Goal: Task Accomplishment & Management: Complete application form

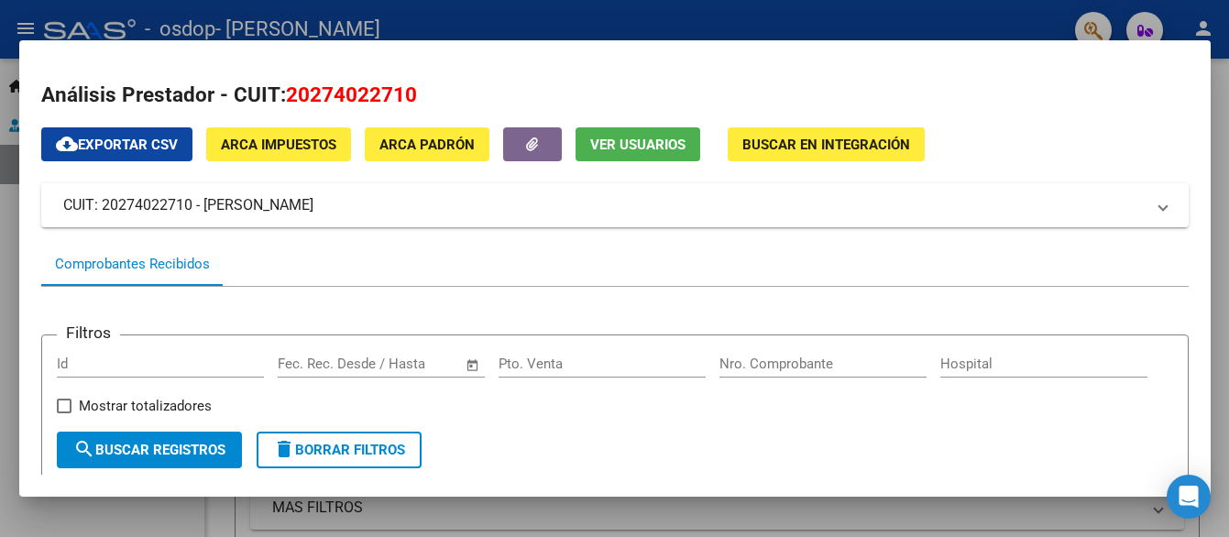
scroll to position [458, 0]
click at [623, 22] on div at bounding box center [614, 268] width 1229 height 537
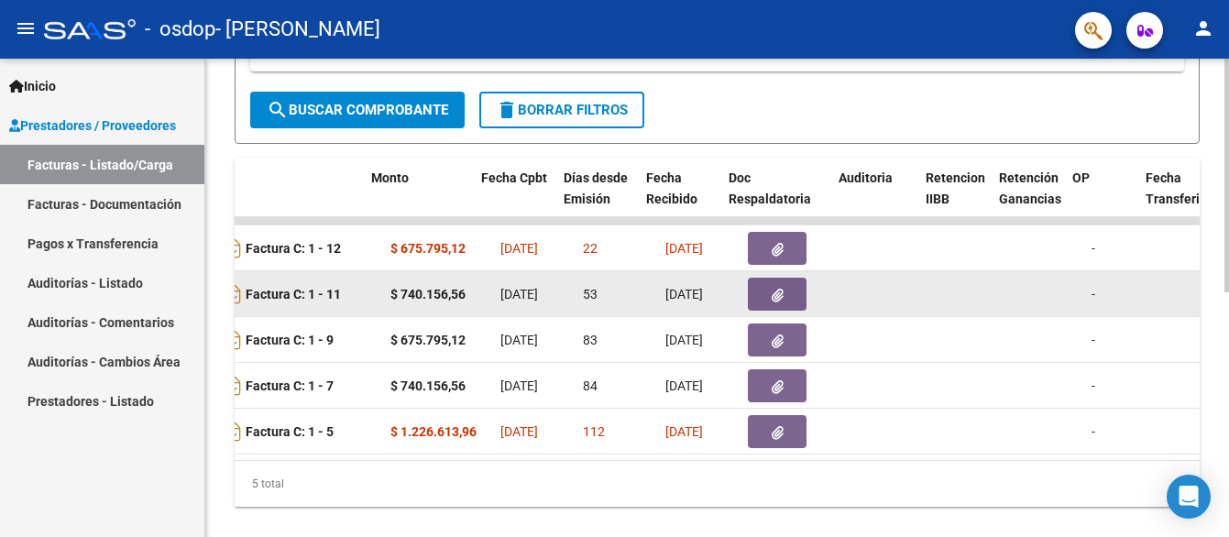
scroll to position [0, 733]
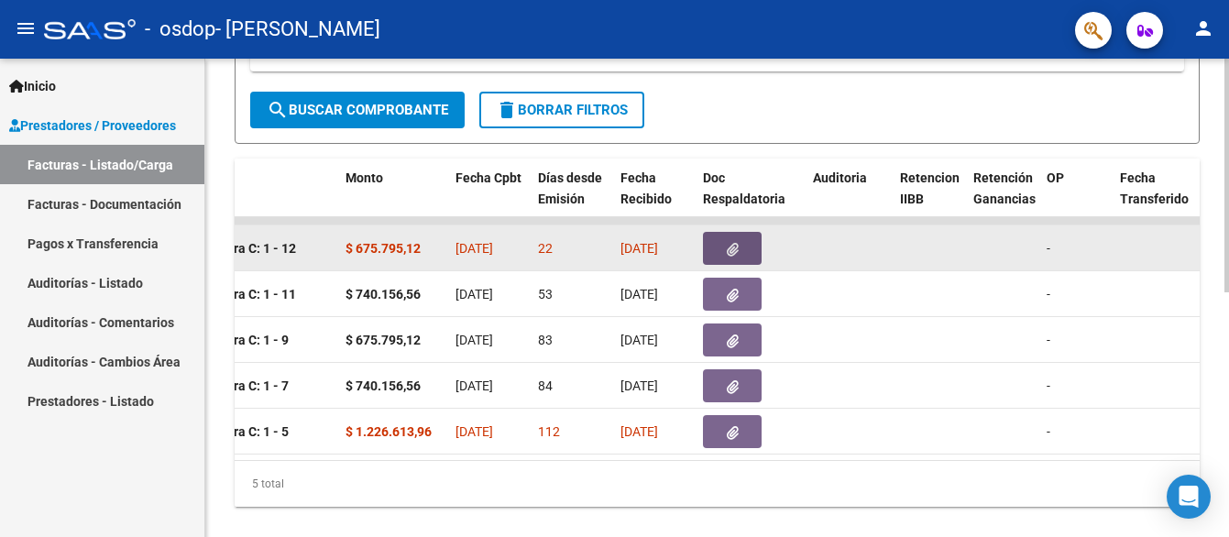
click at [729, 245] on icon "button" at bounding box center [733, 250] width 12 height 14
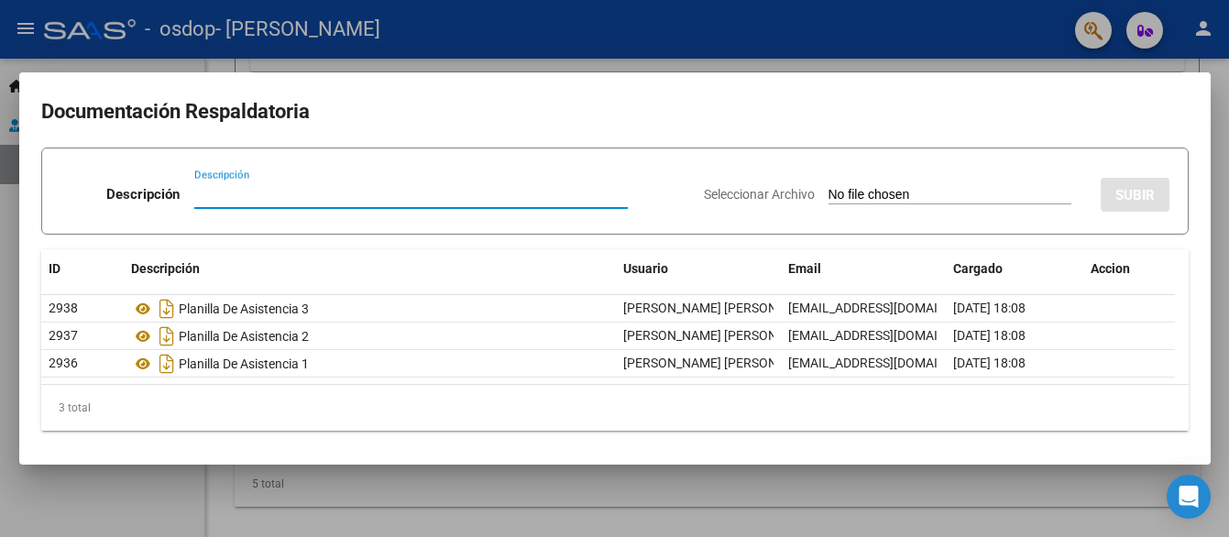
scroll to position [2, 0]
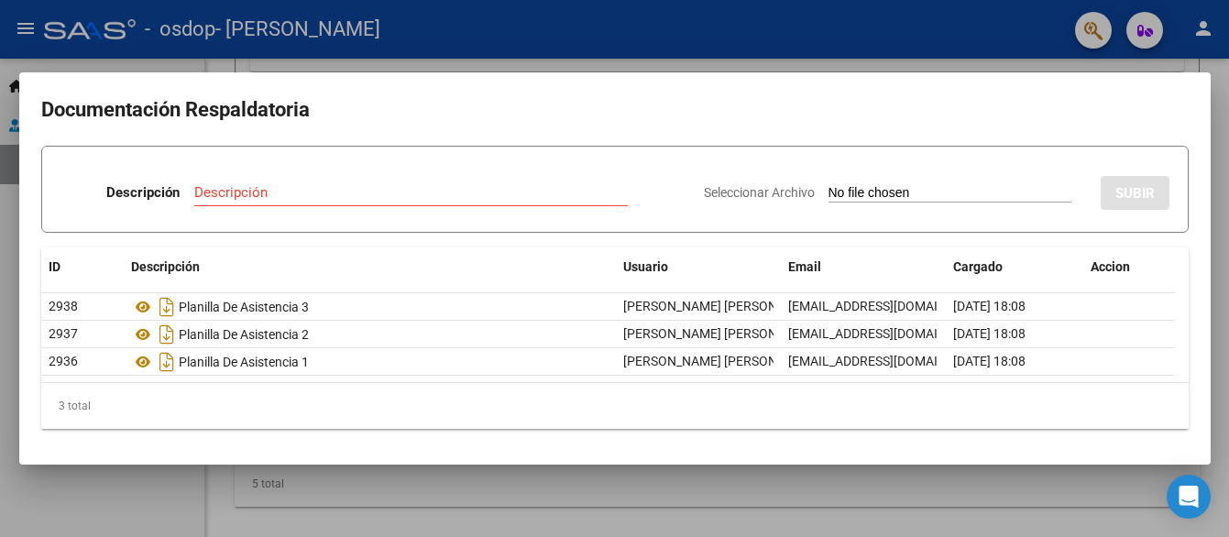
click at [881, 504] on div at bounding box center [614, 268] width 1229 height 537
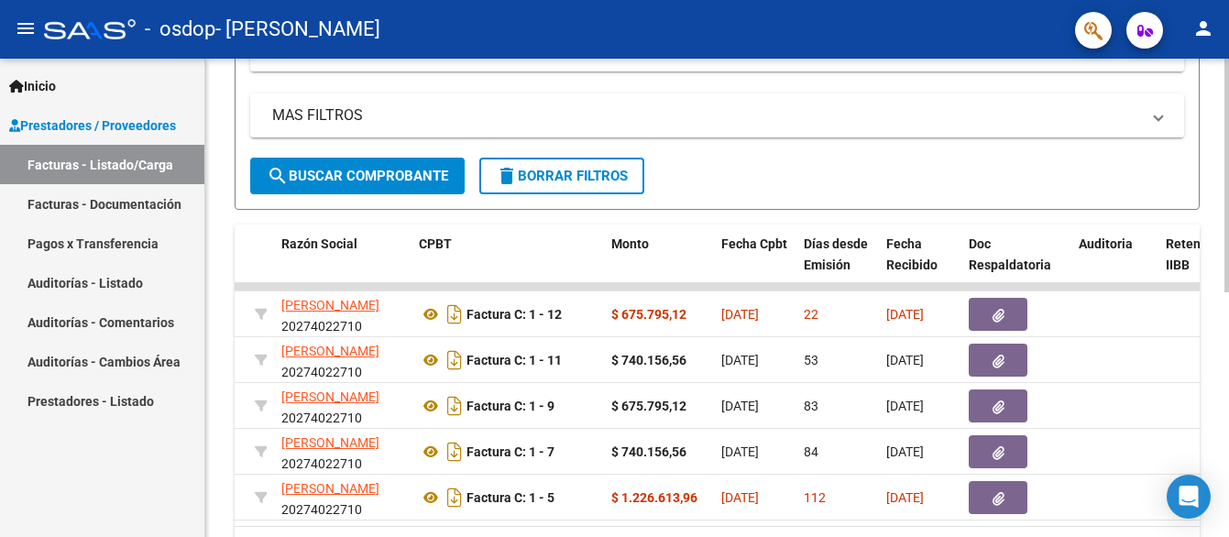
scroll to position [366, 0]
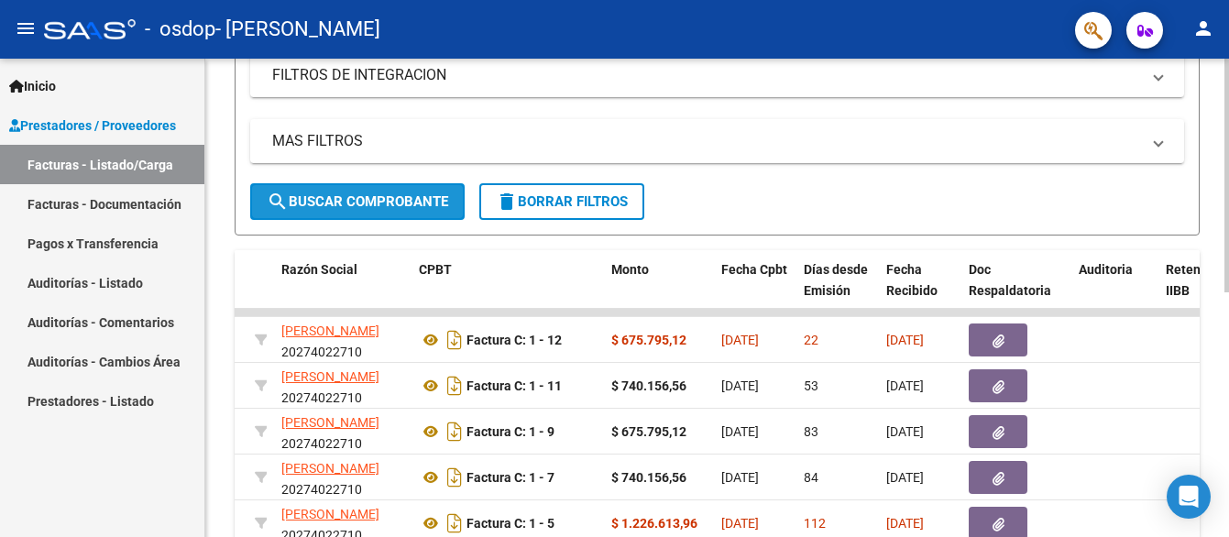
click at [383, 194] on span "search Buscar Comprobante" at bounding box center [357, 201] width 181 height 16
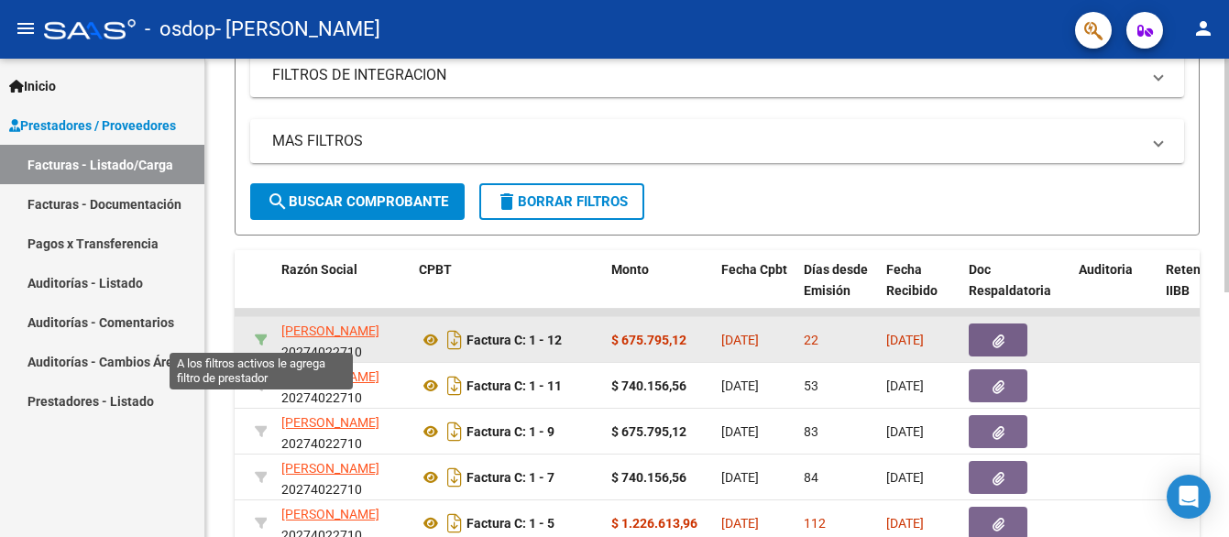
click at [261, 344] on icon at bounding box center [261, 339] width 13 height 13
type input "20274022710"
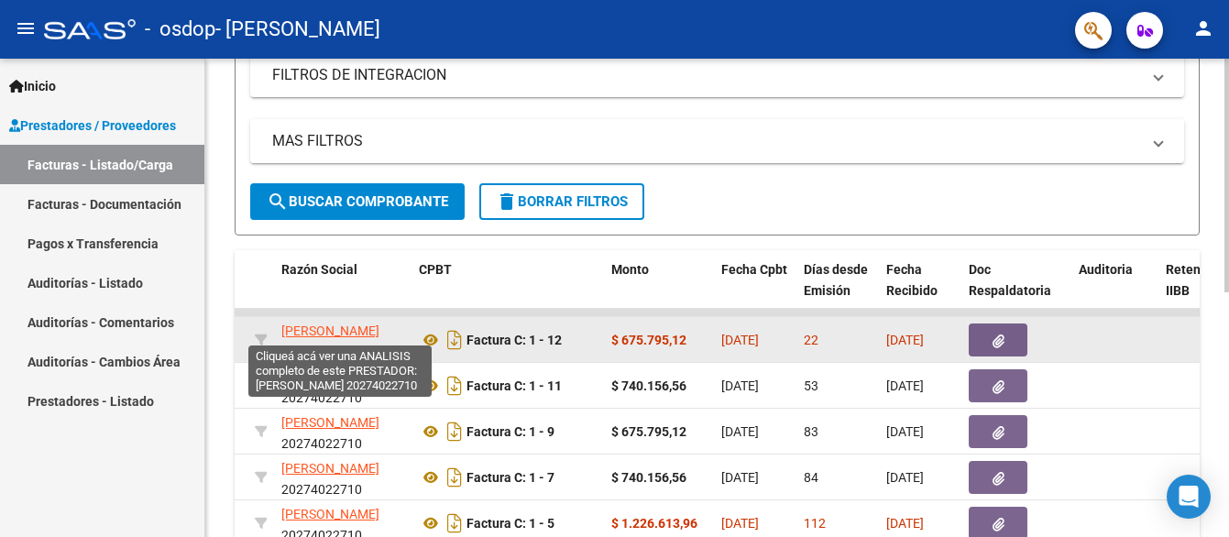
click at [379, 323] on span "[PERSON_NAME]" at bounding box center [330, 330] width 98 height 15
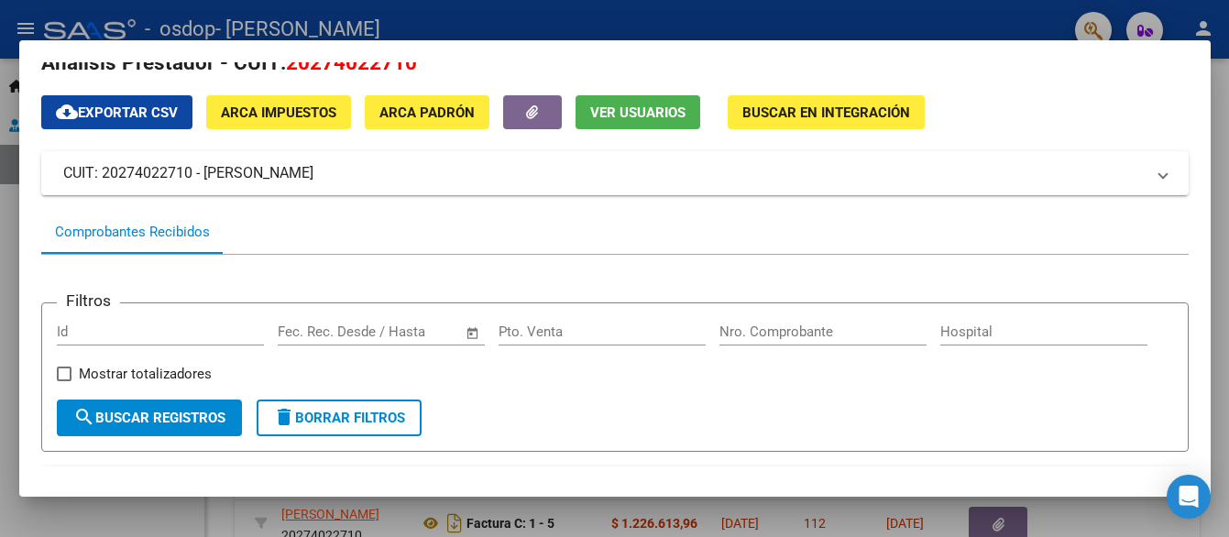
scroll to position [0, 0]
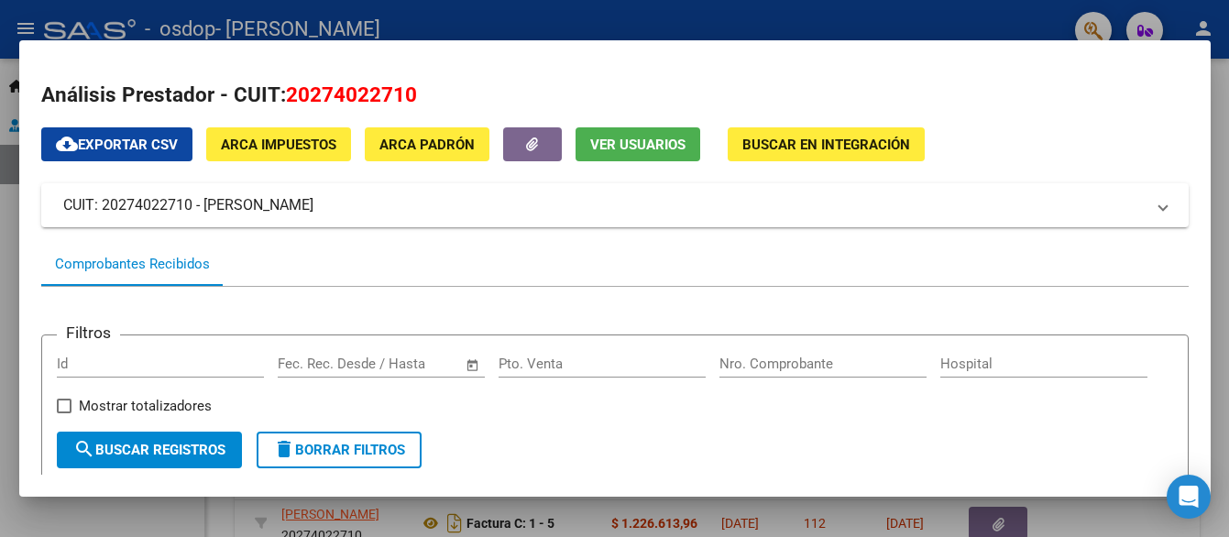
click at [553, 15] on div at bounding box center [614, 268] width 1229 height 537
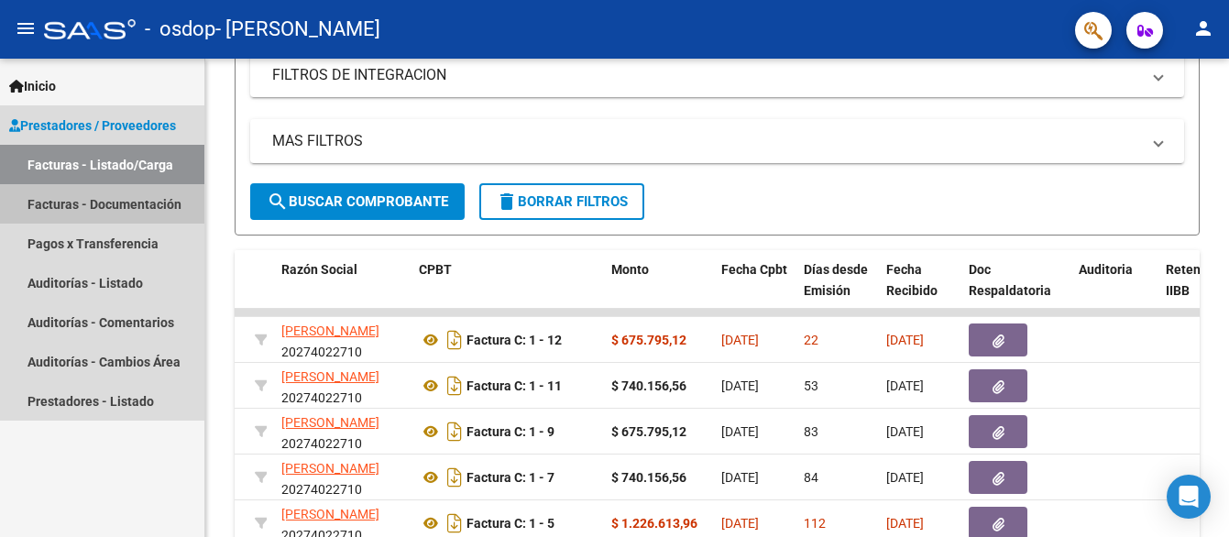
click at [142, 206] on link "Facturas - Documentación" at bounding box center [102, 203] width 204 height 39
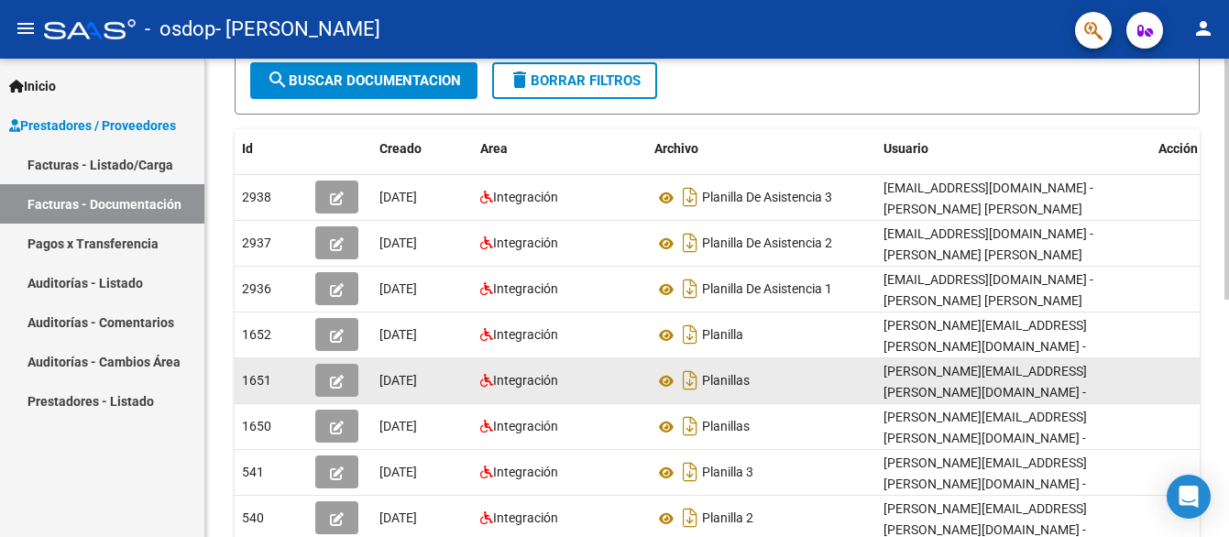
scroll to position [183, 0]
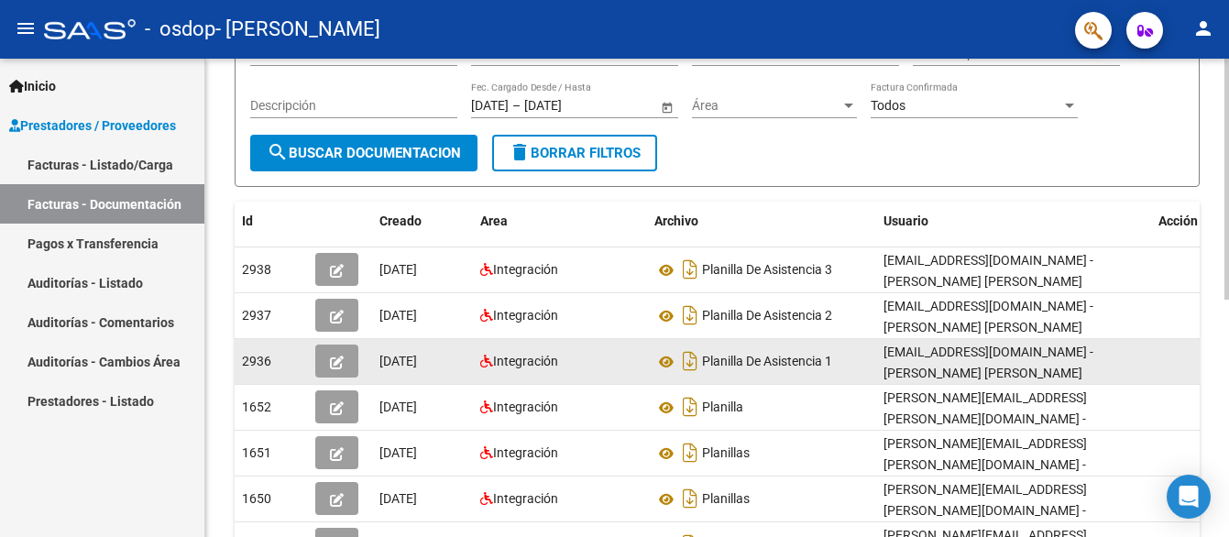
click at [325, 357] on button "button" at bounding box center [336, 360] width 43 height 33
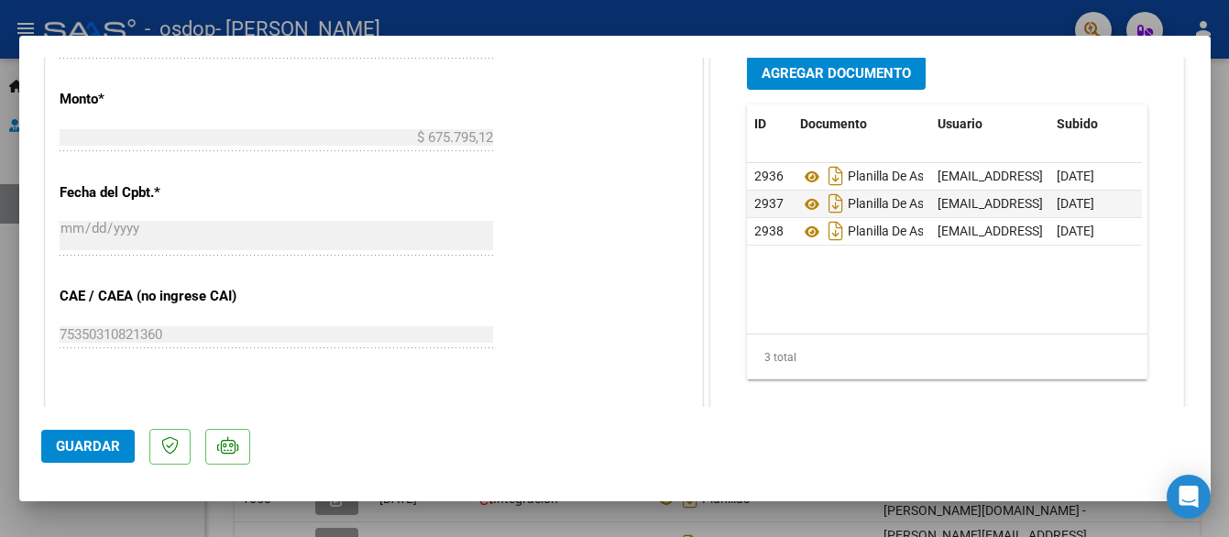
scroll to position [825, 0]
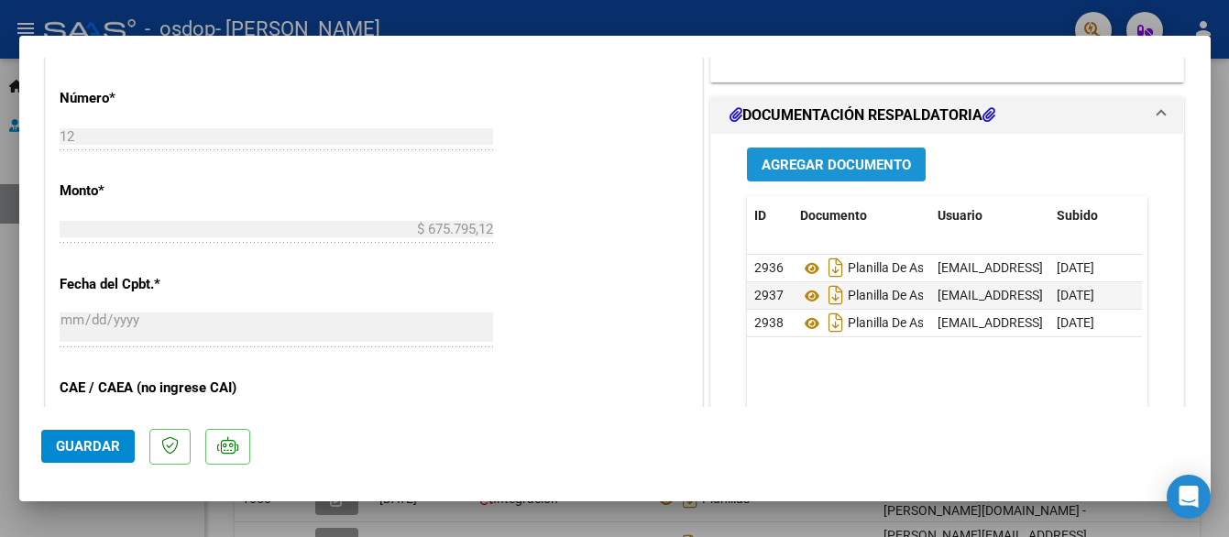
click at [836, 173] on button "Agregar Documento" at bounding box center [836, 165] width 179 height 34
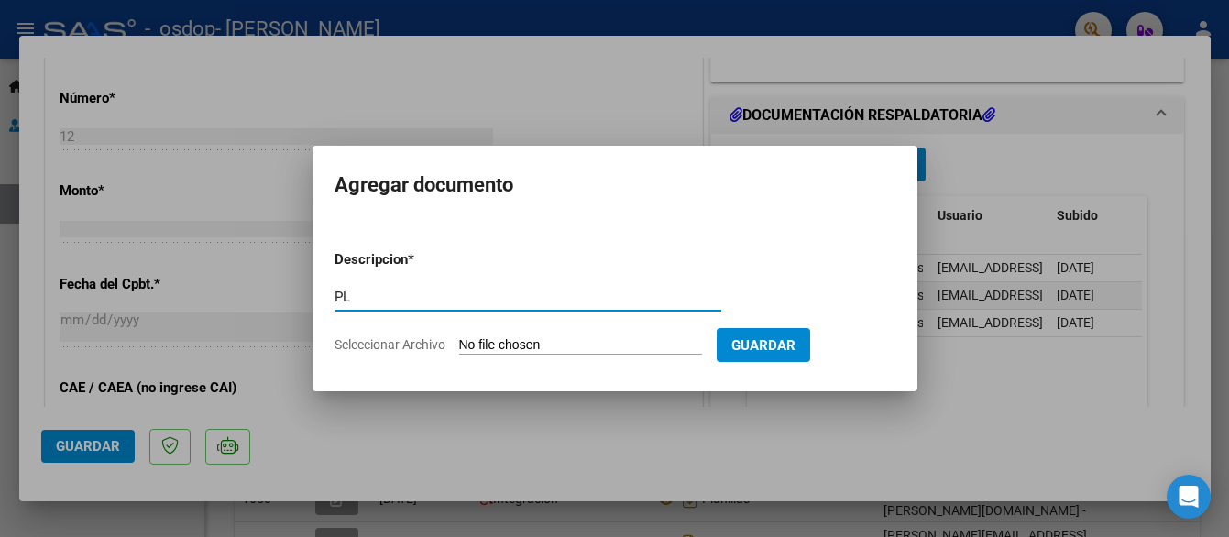
type input "P"
type input "REENVIO PLANILLA"
click at [491, 341] on input "Seleccionar Archivo" at bounding box center [580, 345] width 243 height 17
type input "C:\fakepath\PLANILLA DE ASISTENCIA [DATE].pdf"
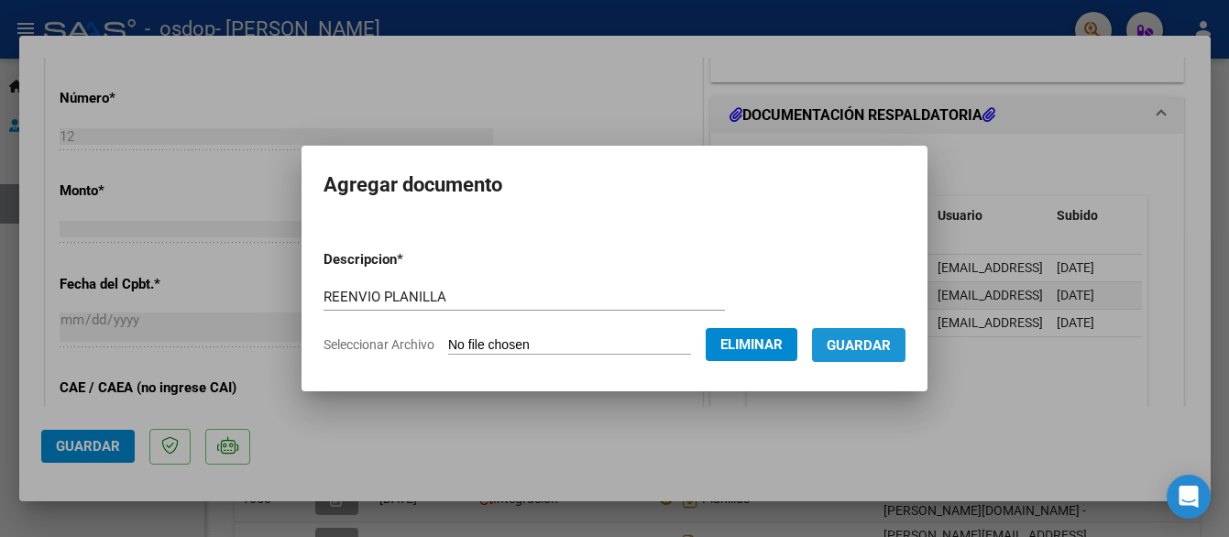
click at [890, 350] on span "Guardar" at bounding box center [858, 345] width 64 height 16
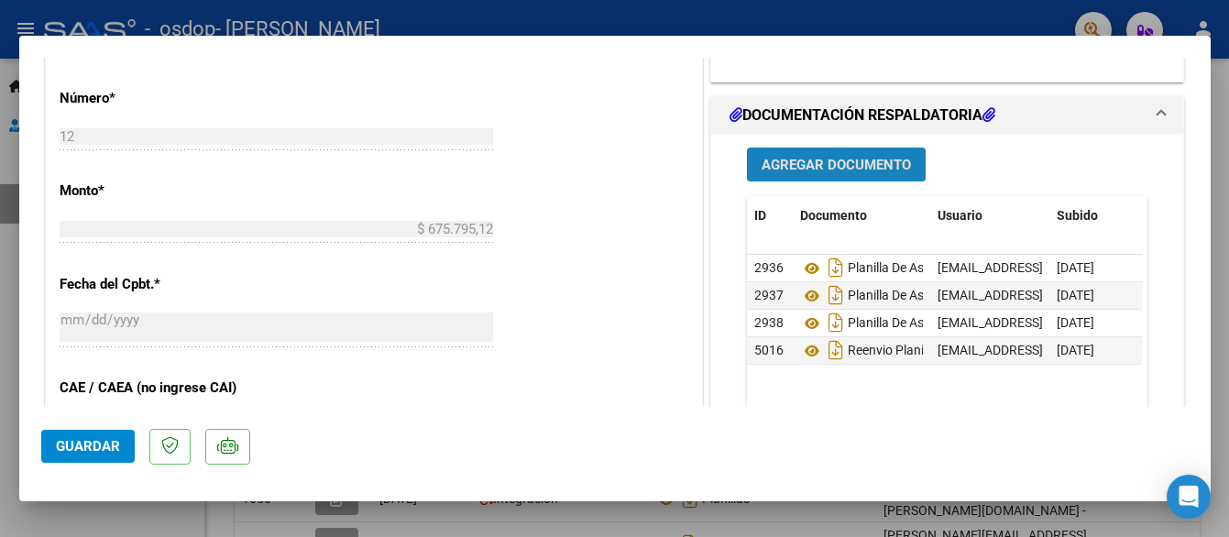
click at [861, 171] on span "Agregar Documento" at bounding box center [835, 165] width 149 height 16
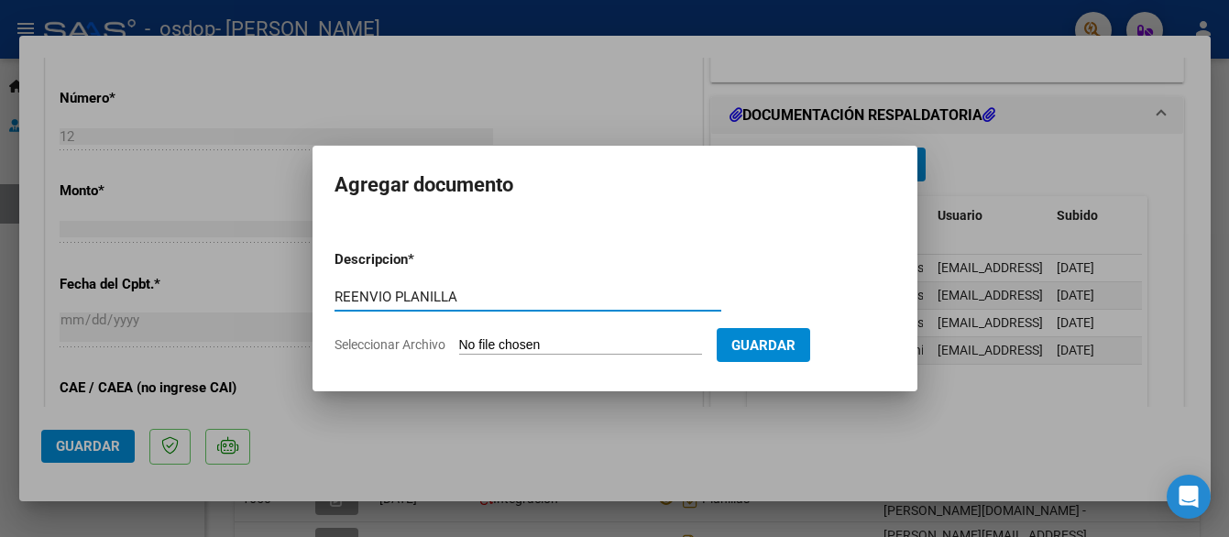
type input "REENVIO PLANILLA"
click at [684, 348] on input "Seleccionar Archivo" at bounding box center [580, 345] width 243 height 17
type input "C:\fakepath\PLANILLA DE ASISTENCIA [DATE].pdf"
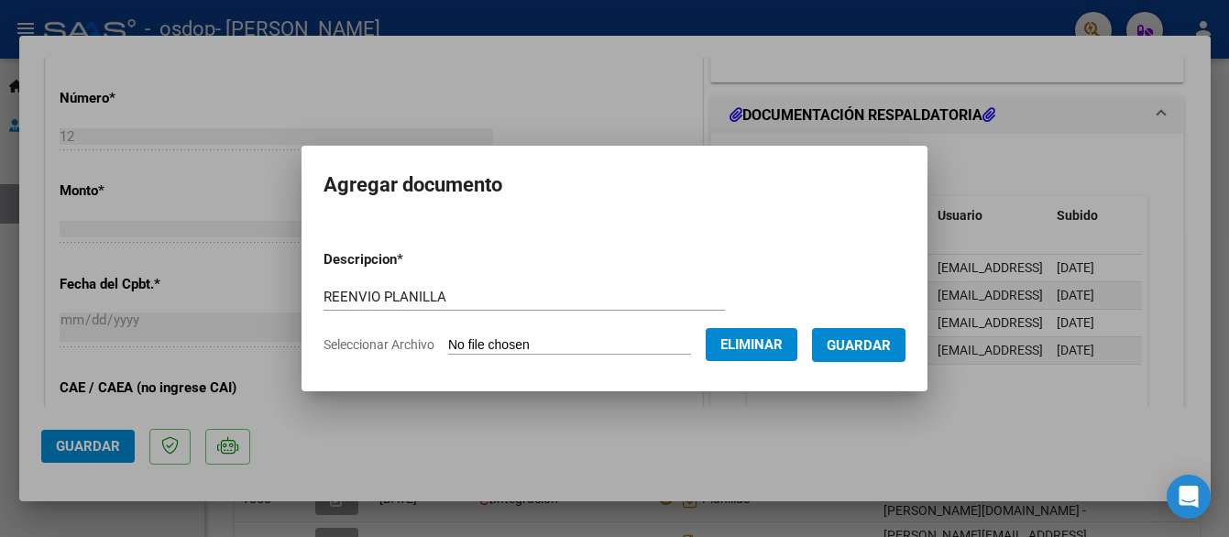
click at [887, 350] on span "Guardar" at bounding box center [858, 345] width 64 height 16
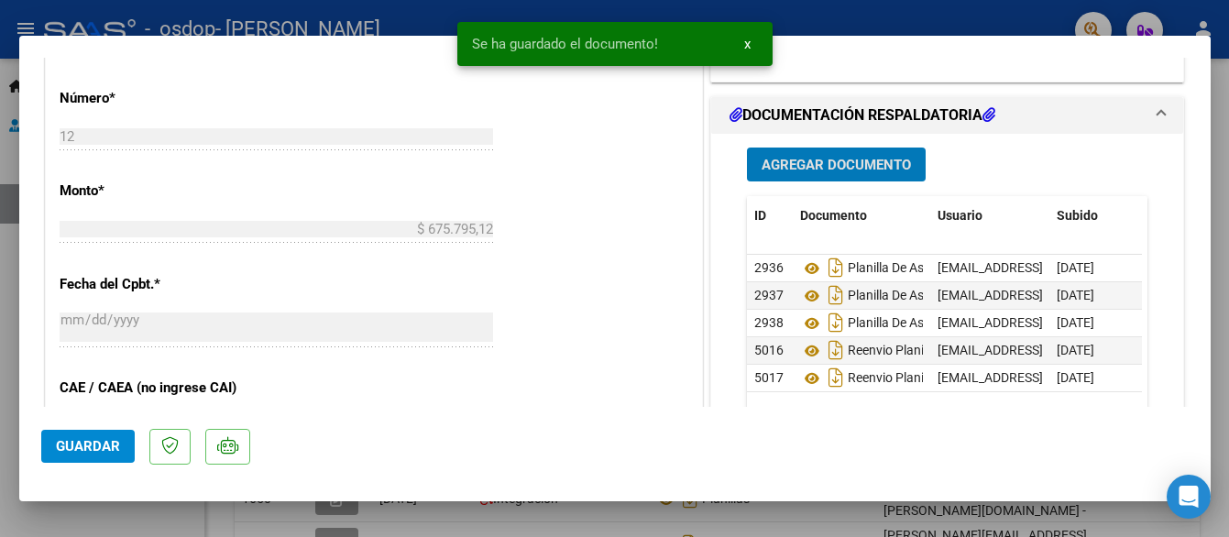
click at [824, 167] on span "Agregar Documento" at bounding box center [835, 165] width 149 height 16
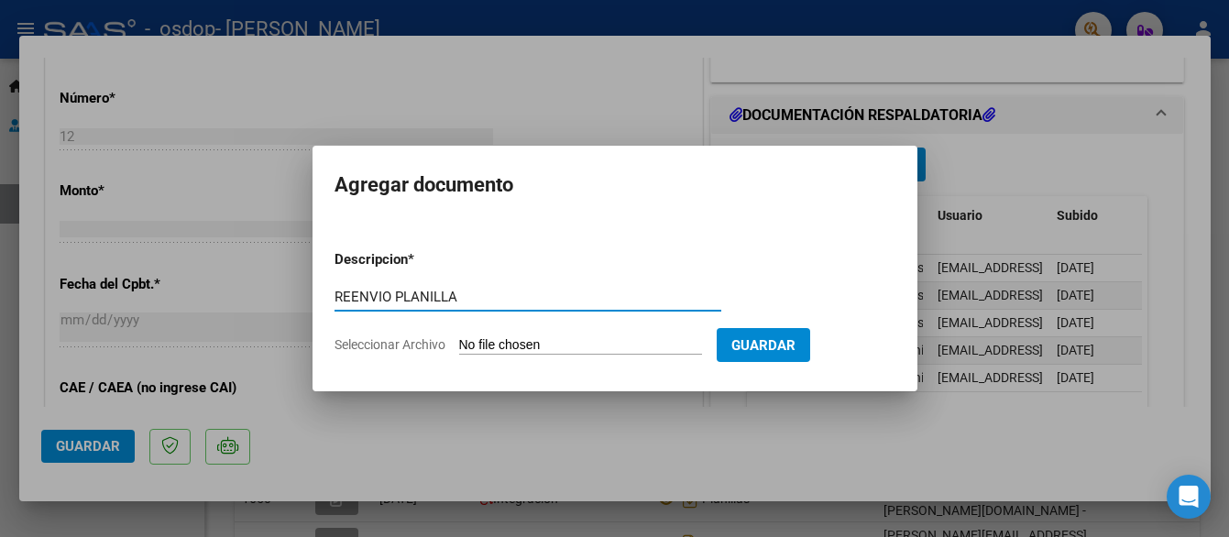
type input "REENVIO PLANILLA"
click at [615, 343] on input "Seleccionar Archivo" at bounding box center [580, 345] width 243 height 17
type input "C:\fakepath\PLANILLA DE ASISTENCIA [DATE].pdf"
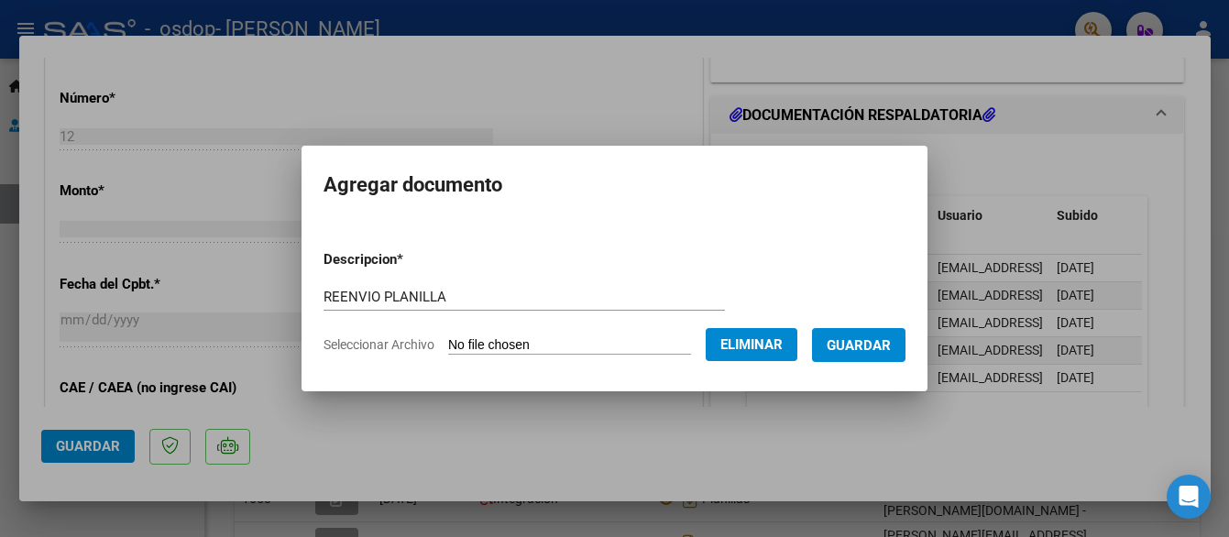
click at [873, 348] on span "Guardar" at bounding box center [858, 345] width 64 height 16
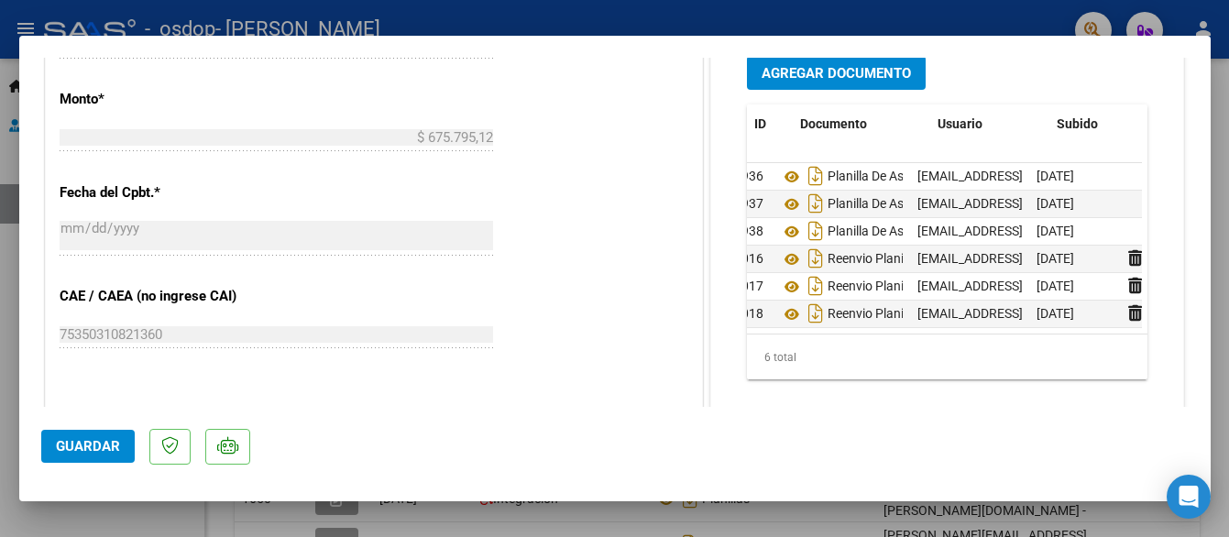
scroll to position [0, 0]
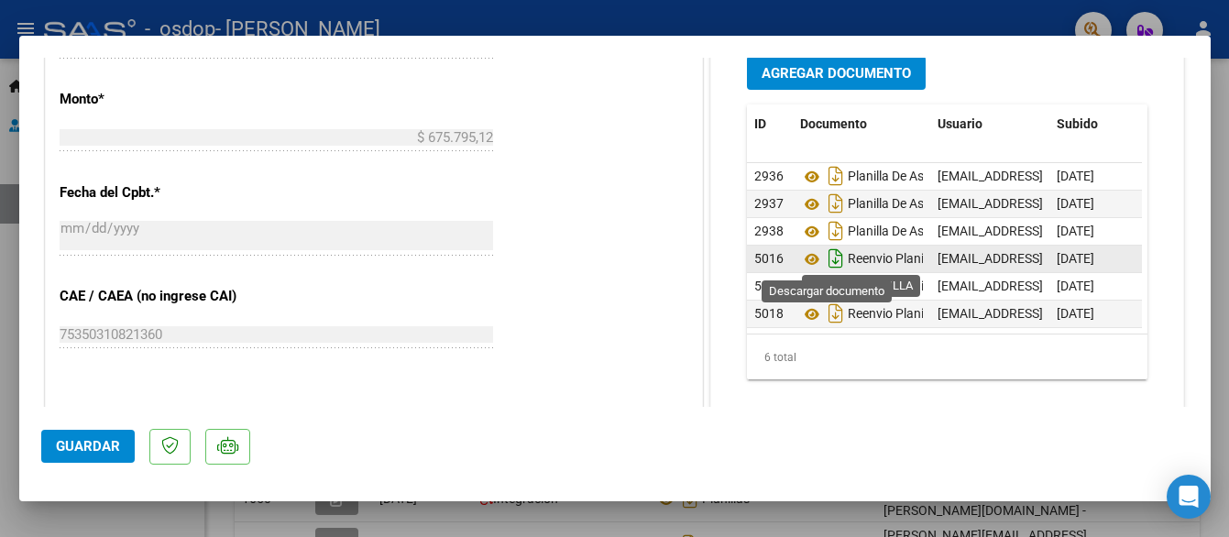
click at [825, 251] on icon "Descargar documento" at bounding box center [836, 258] width 24 height 29
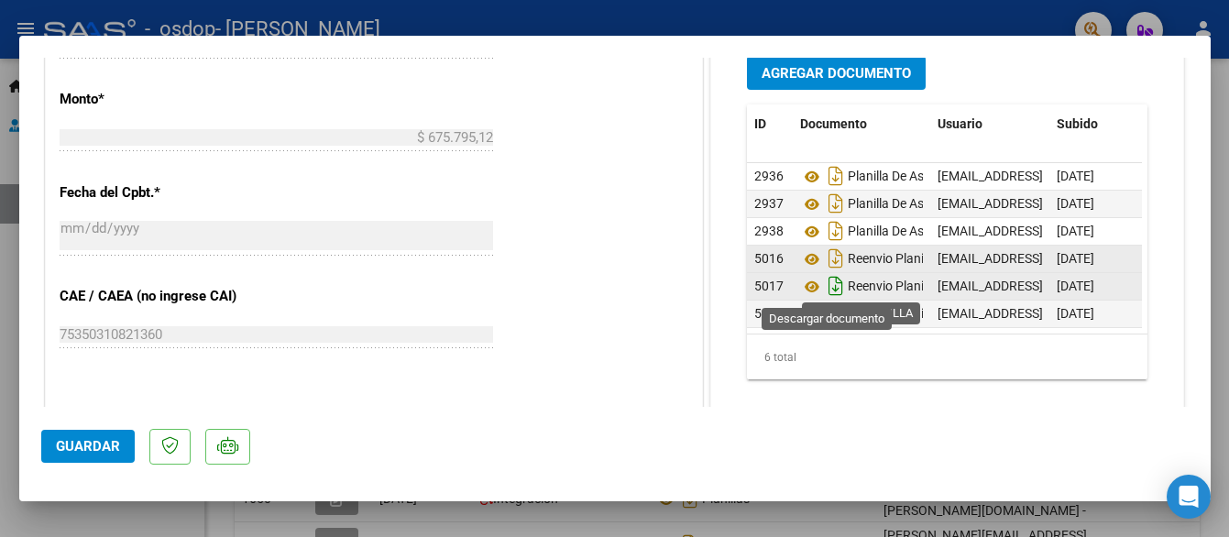
click at [824, 290] on icon "Descargar documento" at bounding box center [836, 285] width 24 height 29
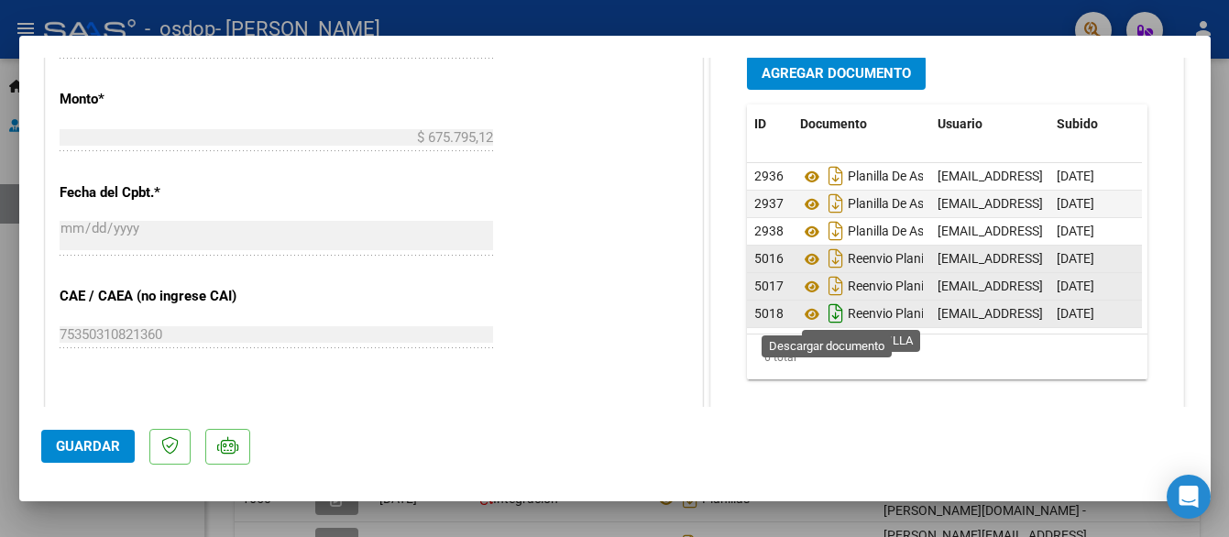
click at [824, 305] on icon "Descargar documento" at bounding box center [836, 313] width 24 height 29
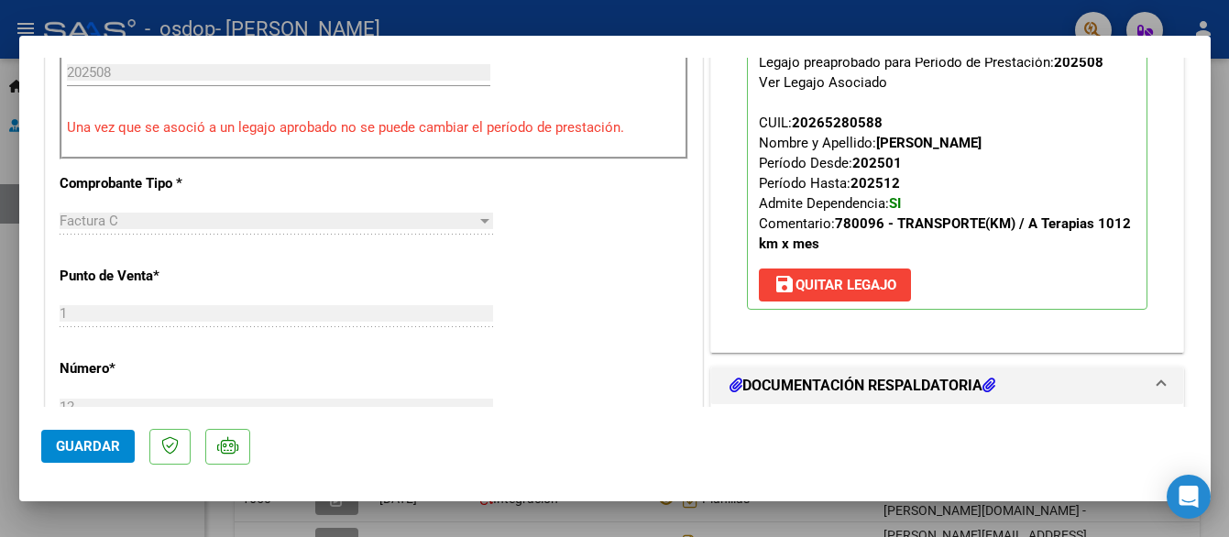
scroll to position [550, 0]
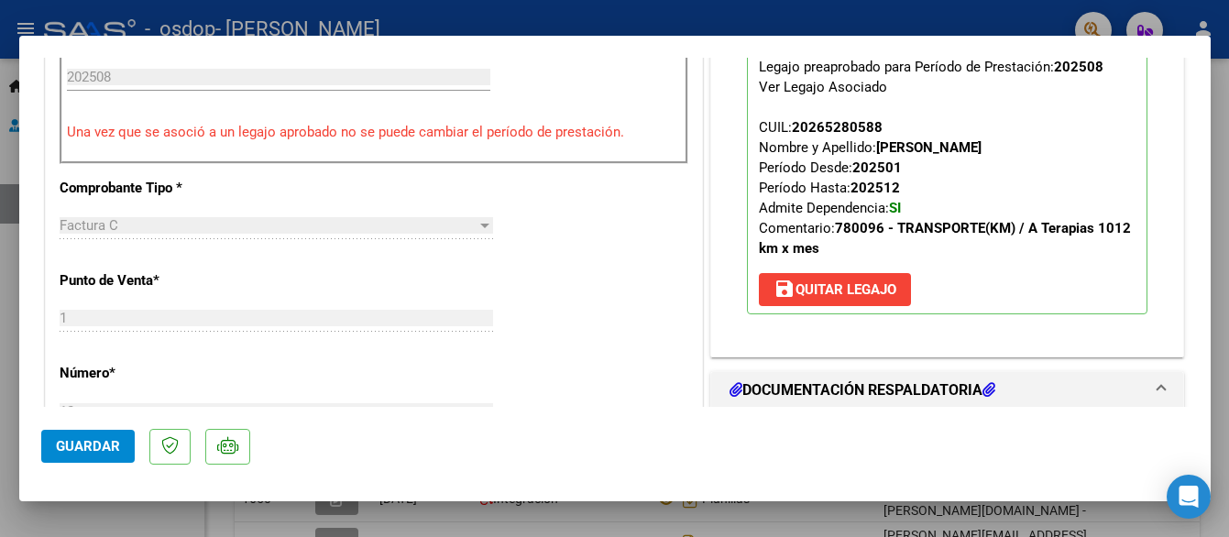
click at [102, 448] on span "Guardar" at bounding box center [88, 446] width 64 height 16
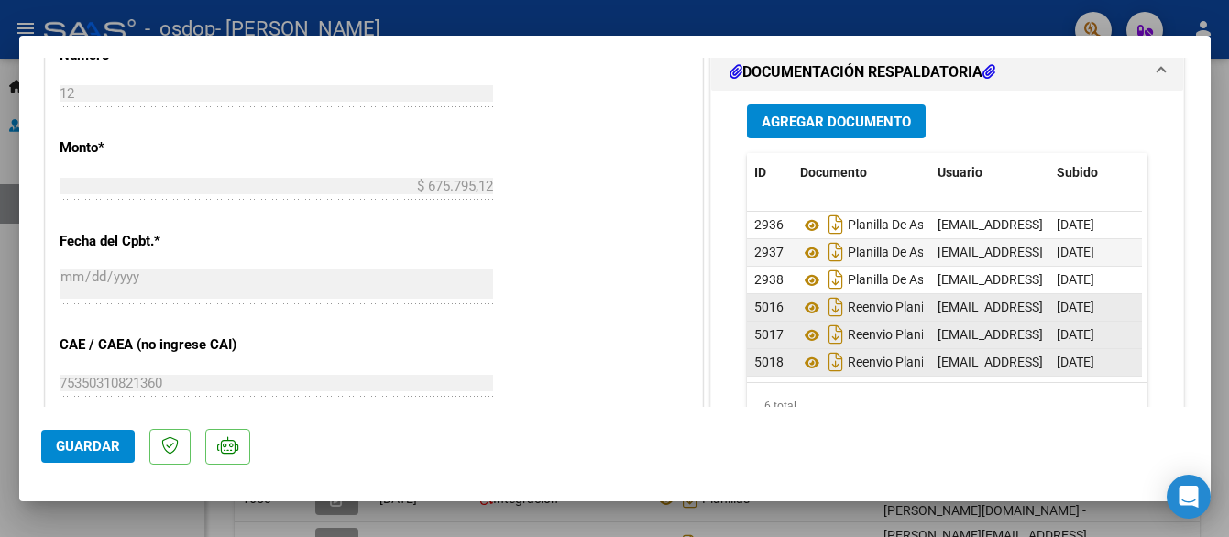
scroll to position [825, 0]
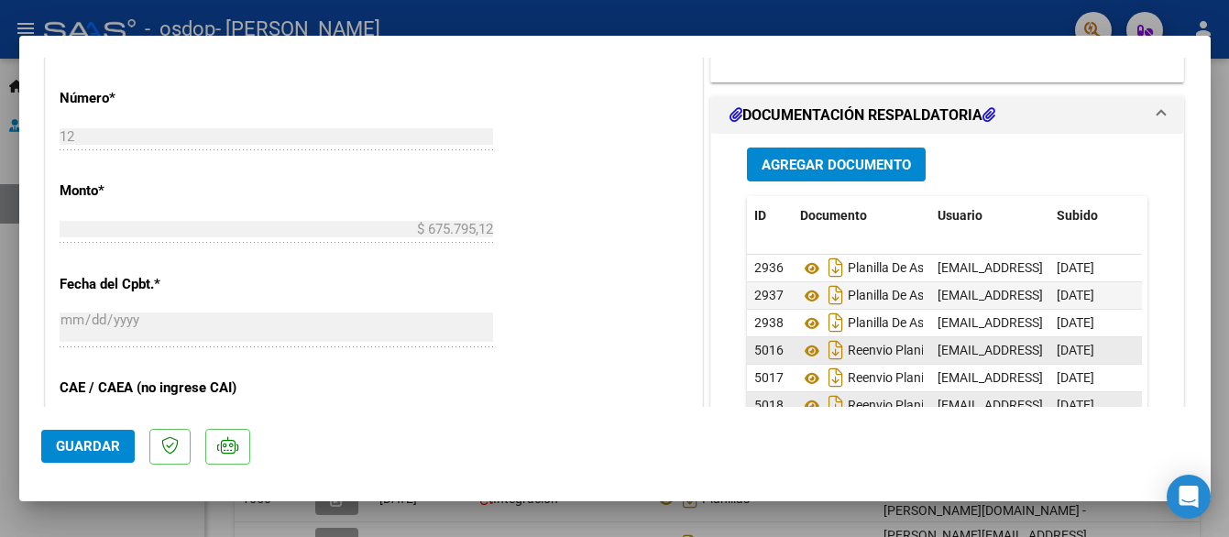
click at [83, 454] on span "Guardar" at bounding box center [88, 446] width 64 height 16
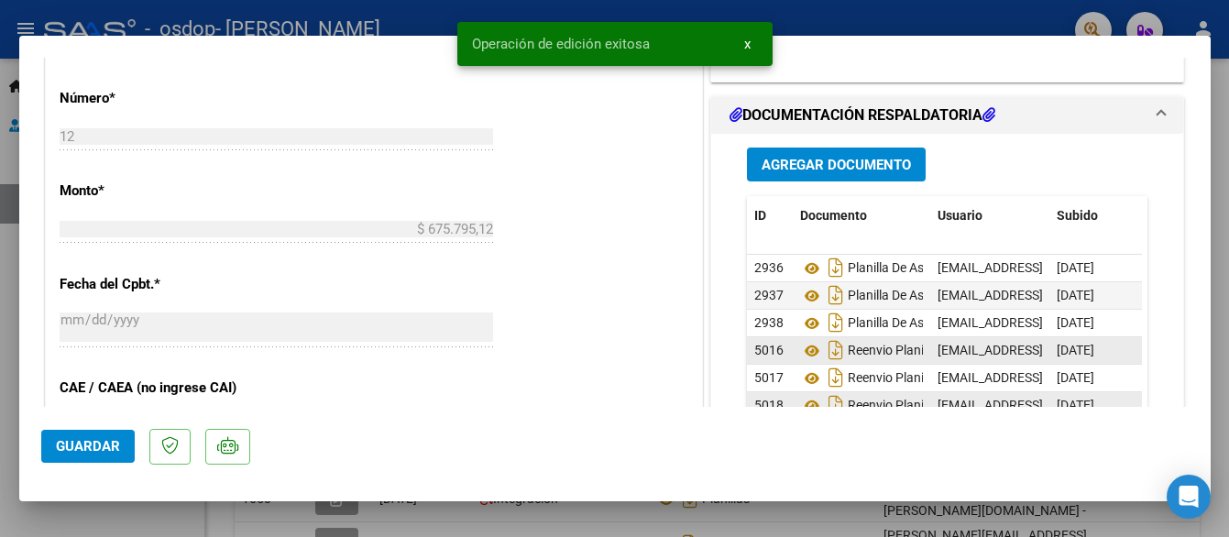
click at [983, 23] on div at bounding box center [614, 268] width 1229 height 537
type input "$ 0,00"
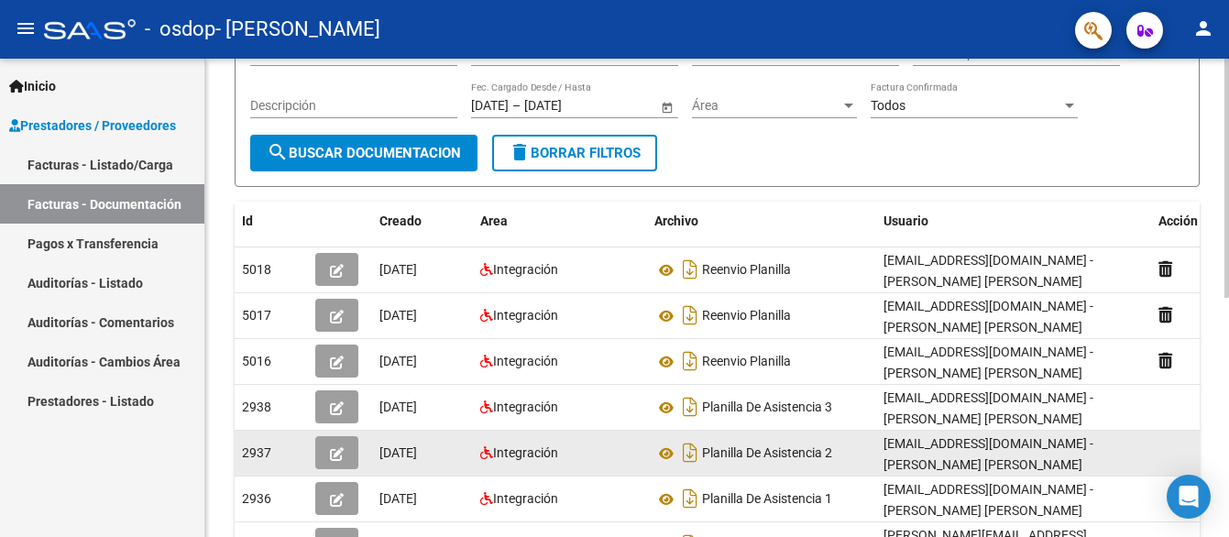
scroll to position [4, 0]
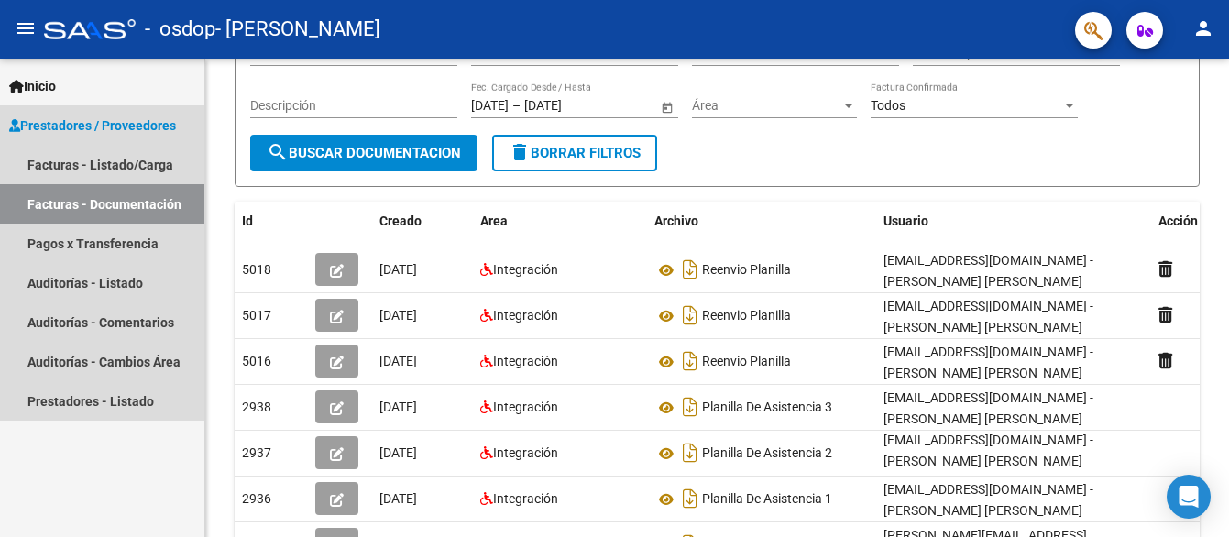
click at [95, 118] on span "Prestadores / Proveedores" at bounding box center [92, 125] width 167 height 20
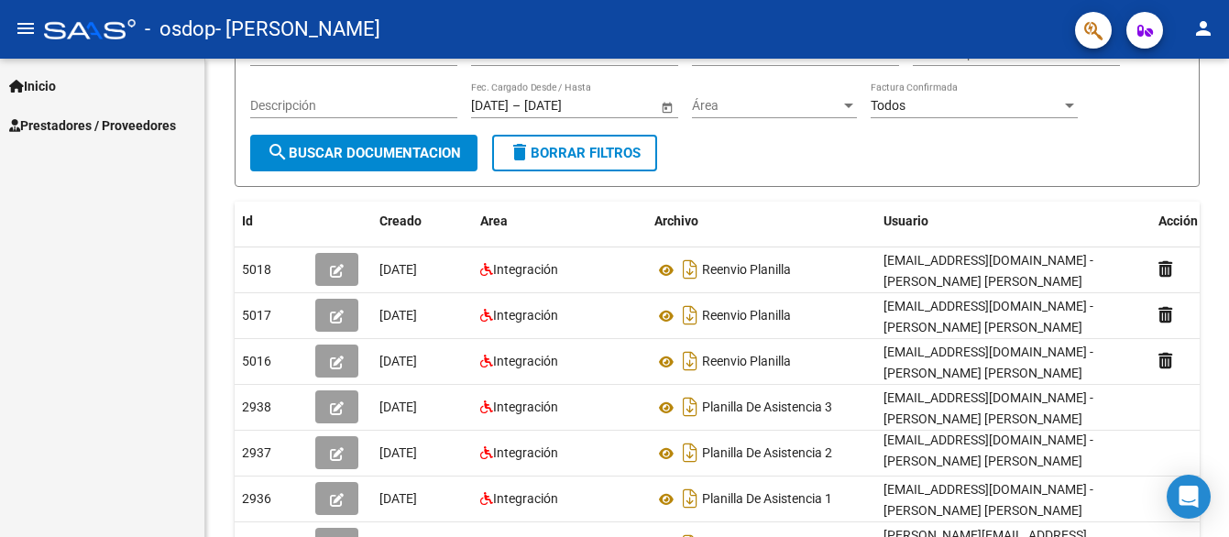
click at [95, 119] on span "Prestadores / Proveedores" at bounding box center [92, 125] width 167 height 20
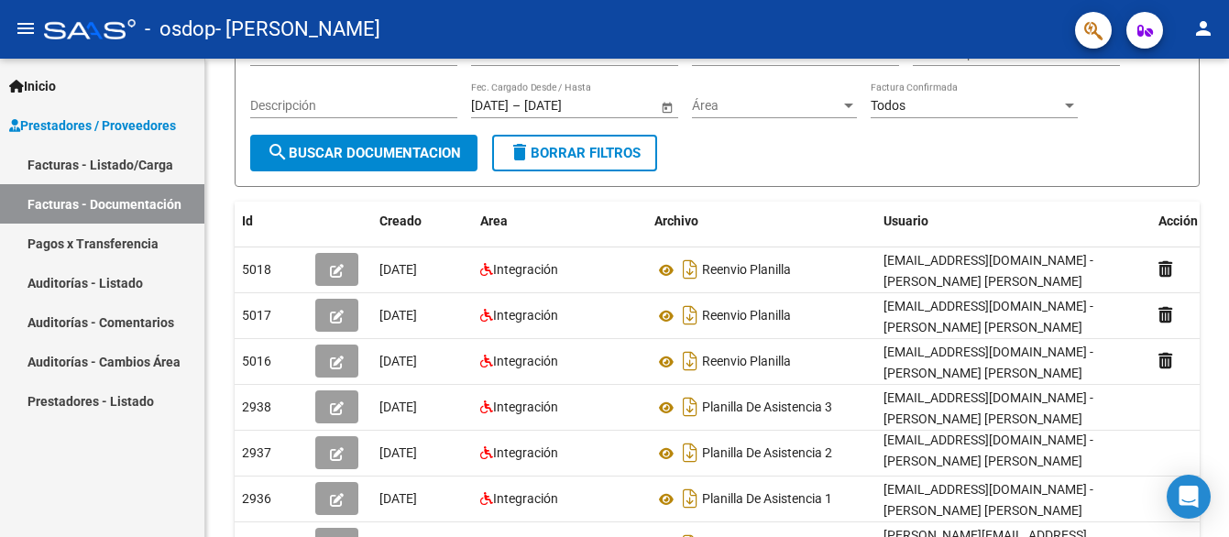
click at [93, 158] on link "Facturas - Listado/Carga" at bounding box center [102, 164] width 204 height 39
